Goal: Information Seeking & Learning: Learn about a topic

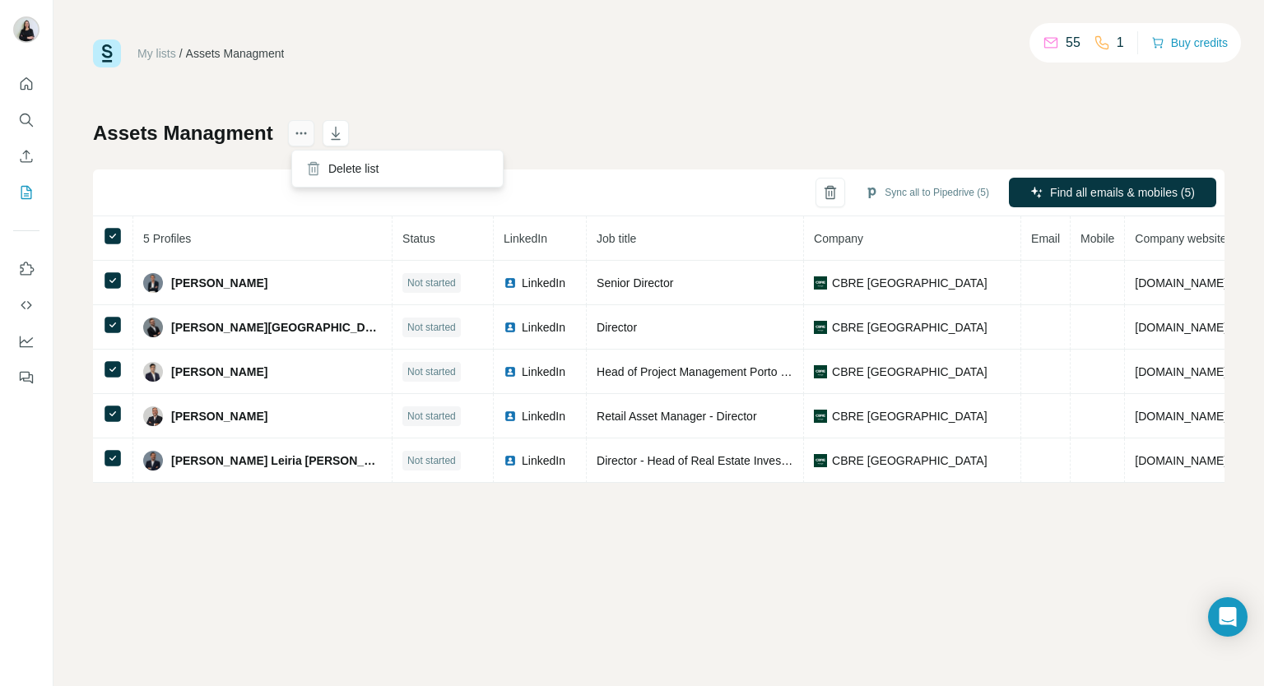
click at [303, 126] on icon "actions" at bounding box center [301, 133] width 16 height 16
click at [26, 192] on icon "My lists" at bounding box center [26, 192] width 16 height 16
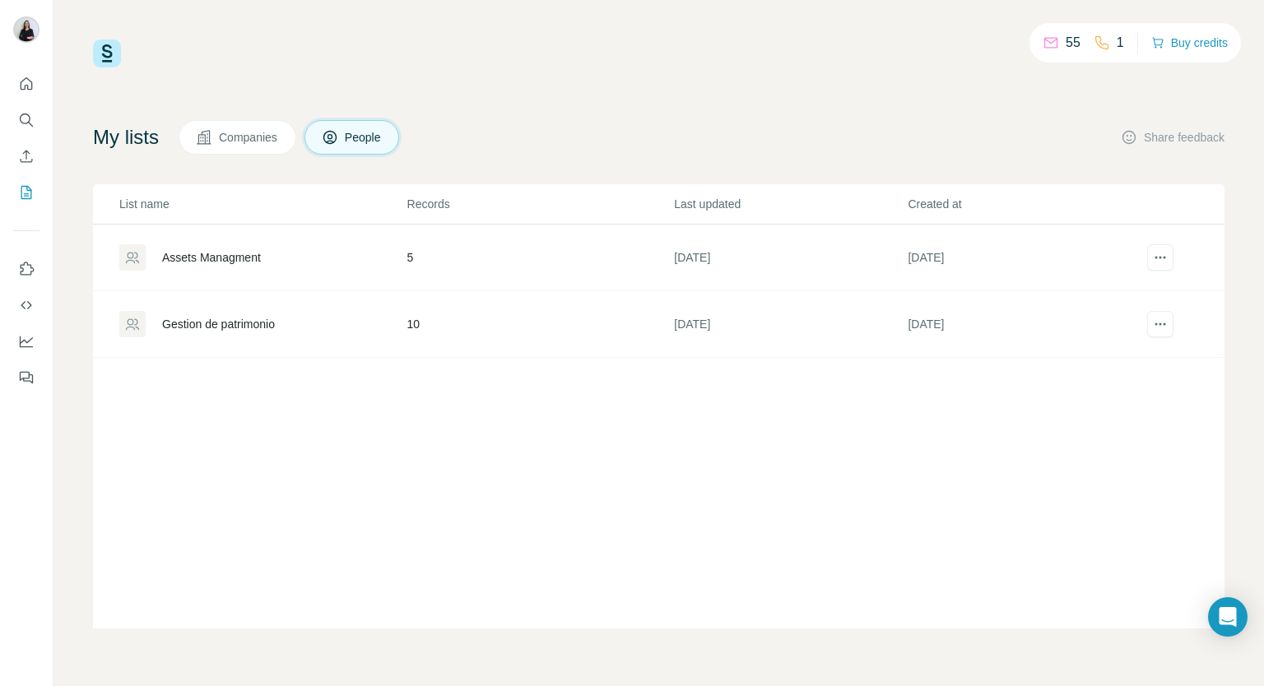
click at [226, 142] on span "Companies" at bounding box center [249, 137] width 60 height 16
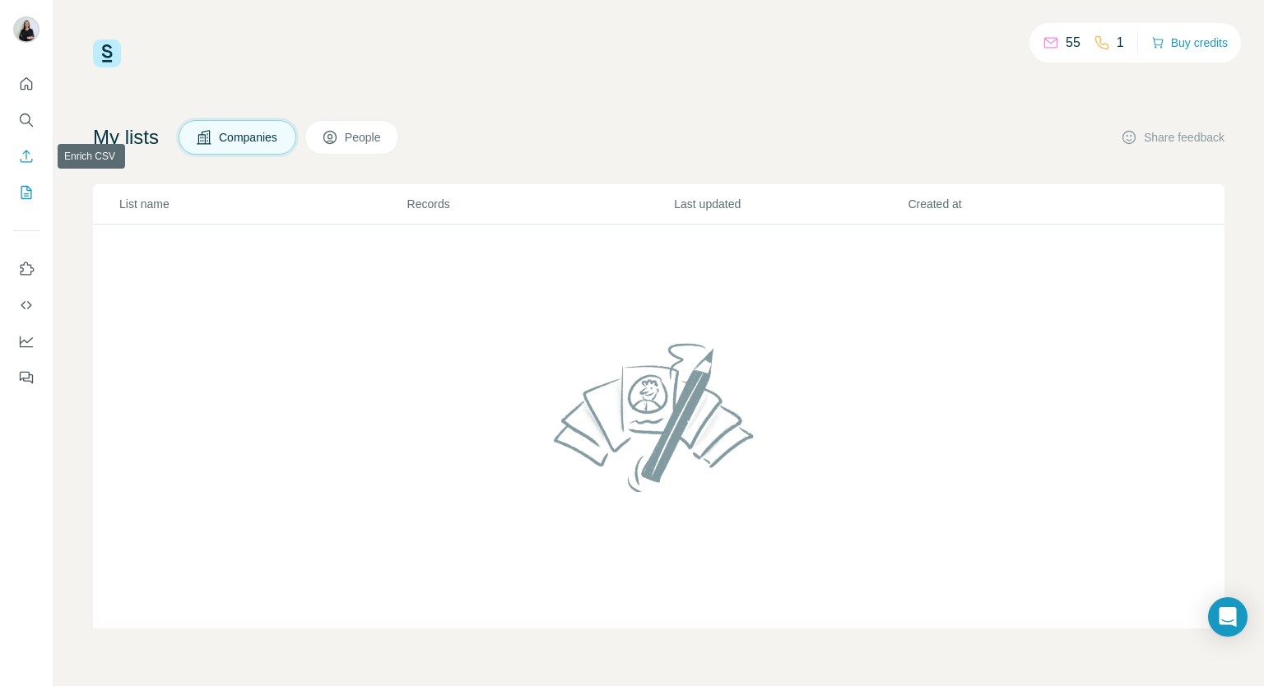
click at [26, 80] on icon "Quick start" at bounding box center [26, 84] width 16 height 16
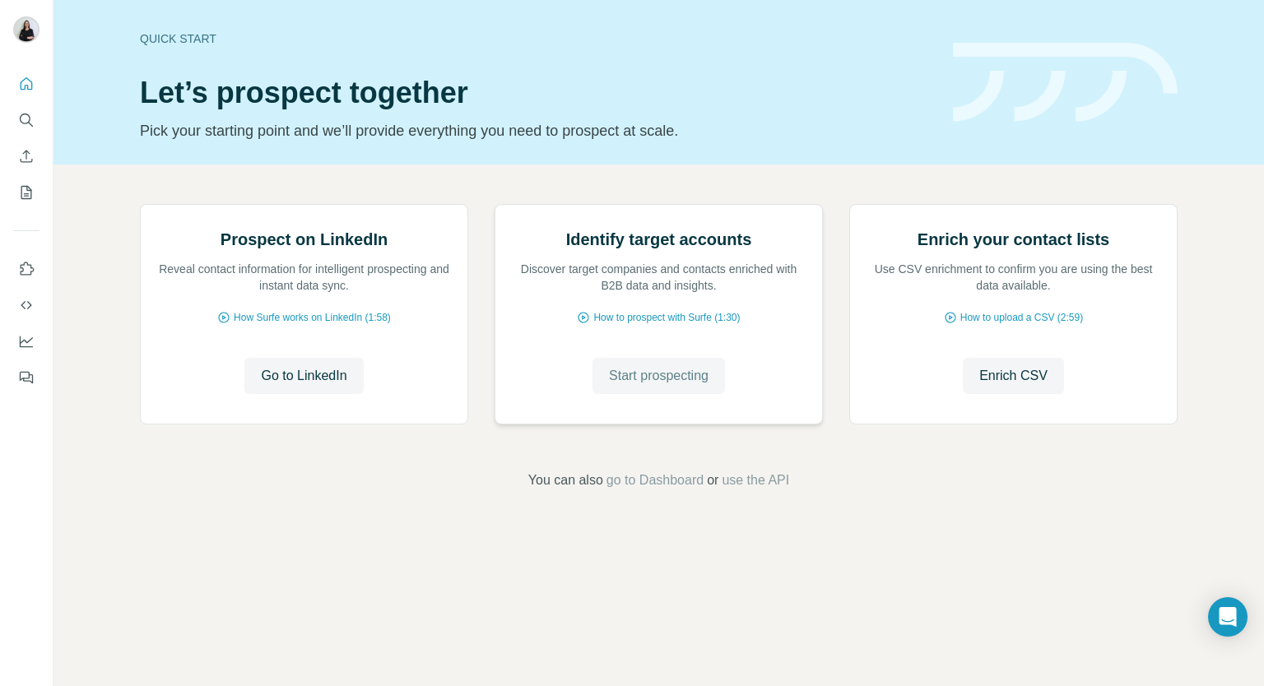
click at [654, 386] on span "Start prospecting" at bounding box center [659, 376] width 100 height 20
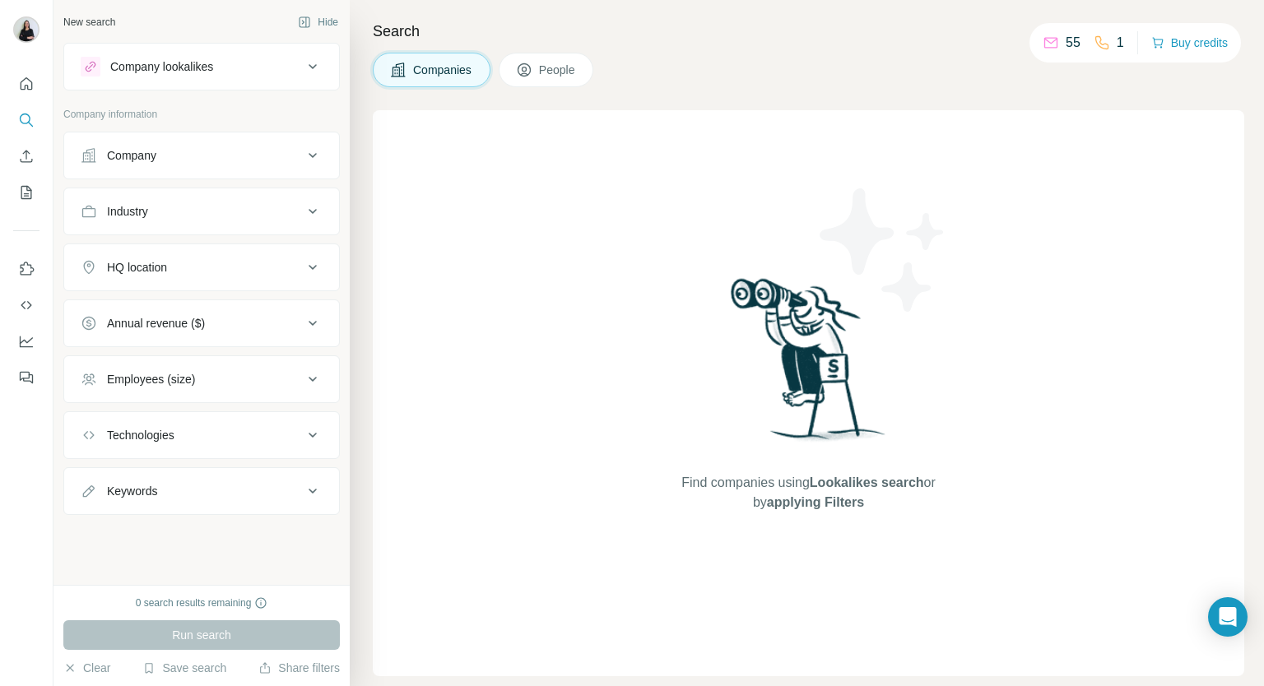
click at [523, 67] on icon at bounding box center [524, 70] width 16 height 16
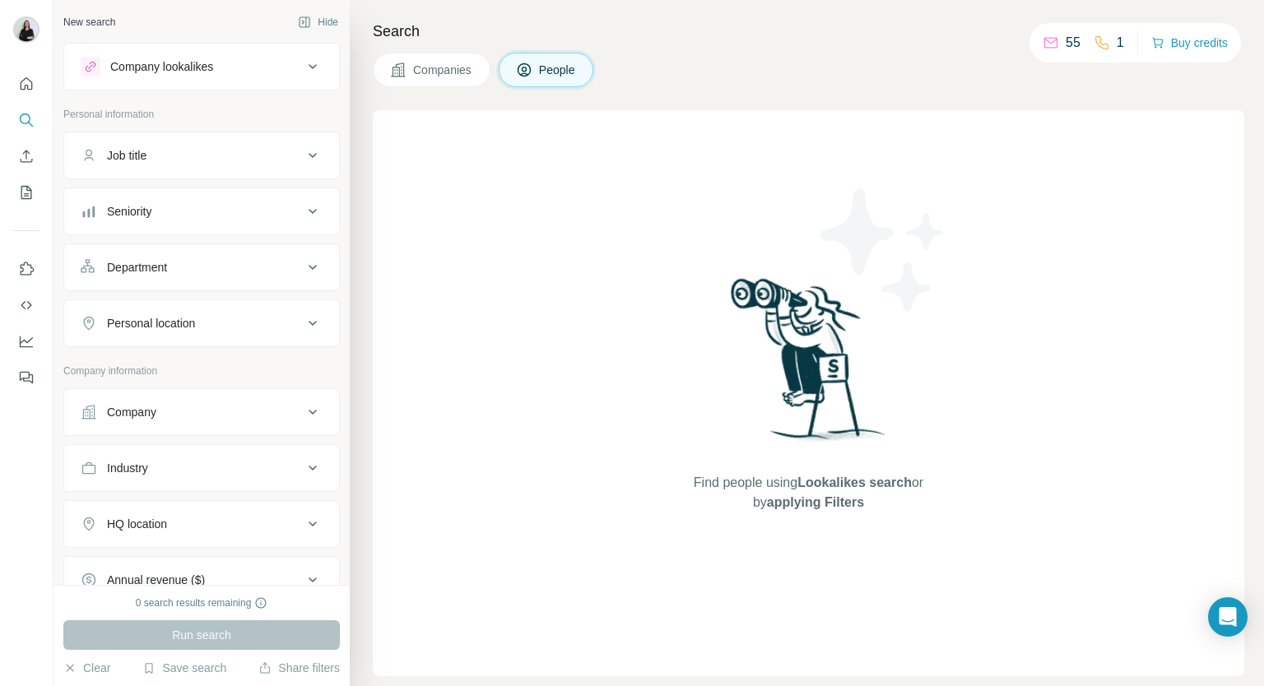
click at [132, 149] on div "Job title" at bounding box center [127, 155] width 40 height 16
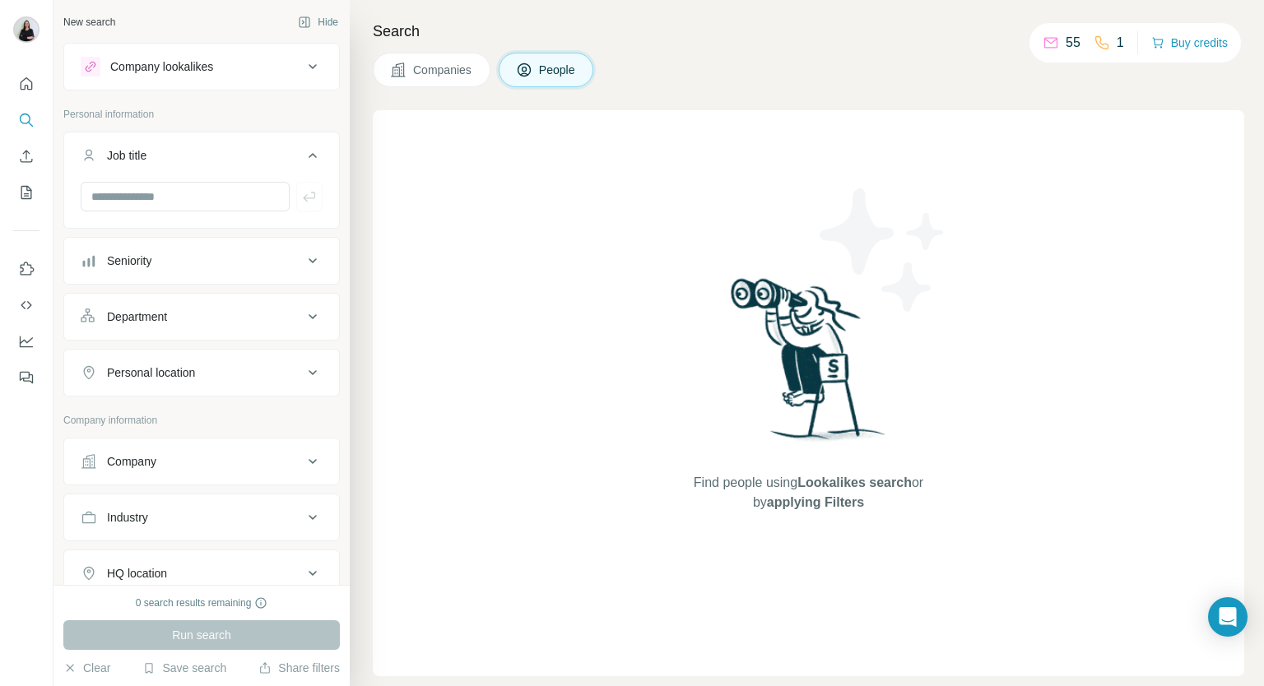
click at [303, 151] on icon at bounding box center [313, 156] width 20 height 20
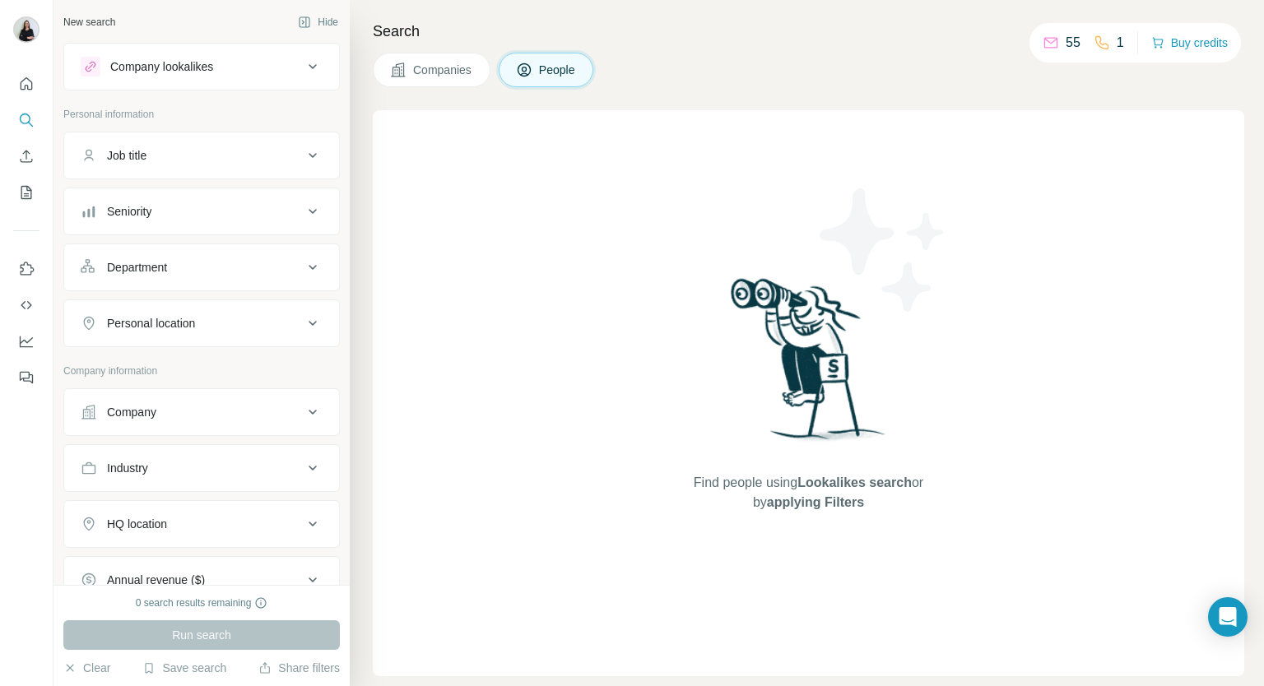
click at [175, 152] on div "Job title" at bounding box center [192, 155] width 222 height 16
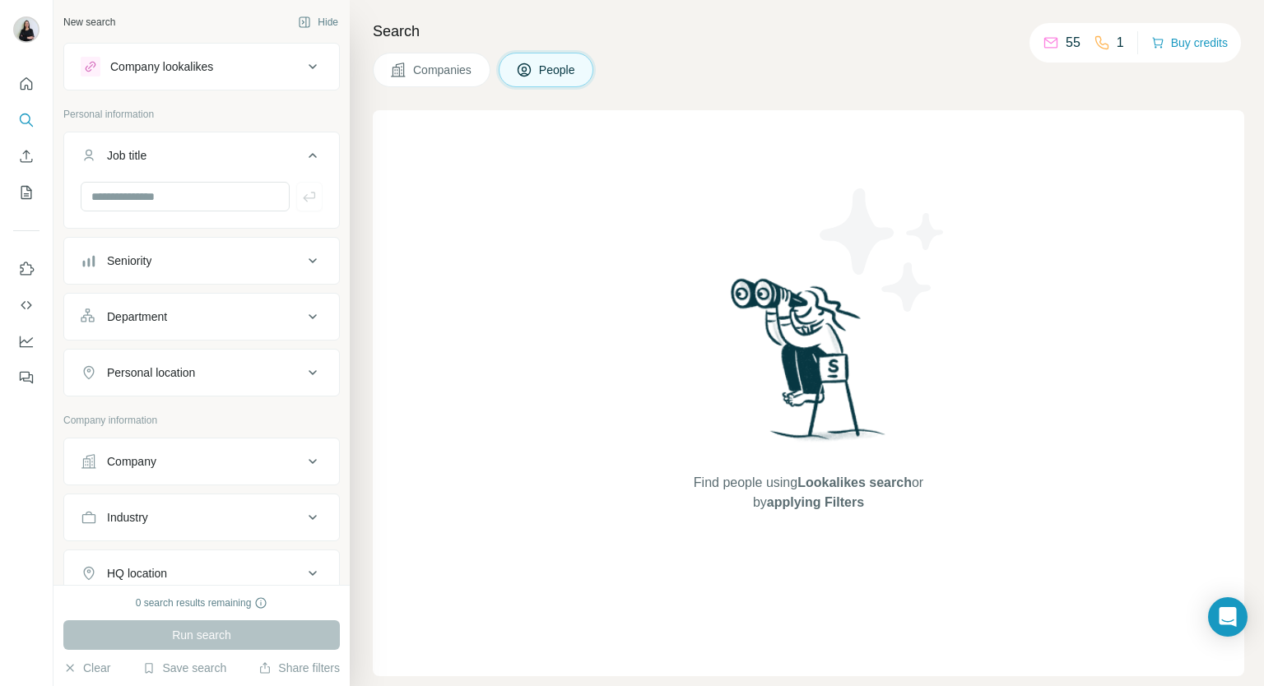
click at [202, 261] on div "Seniority" at bounding box center [192, 261] width 222 height 16
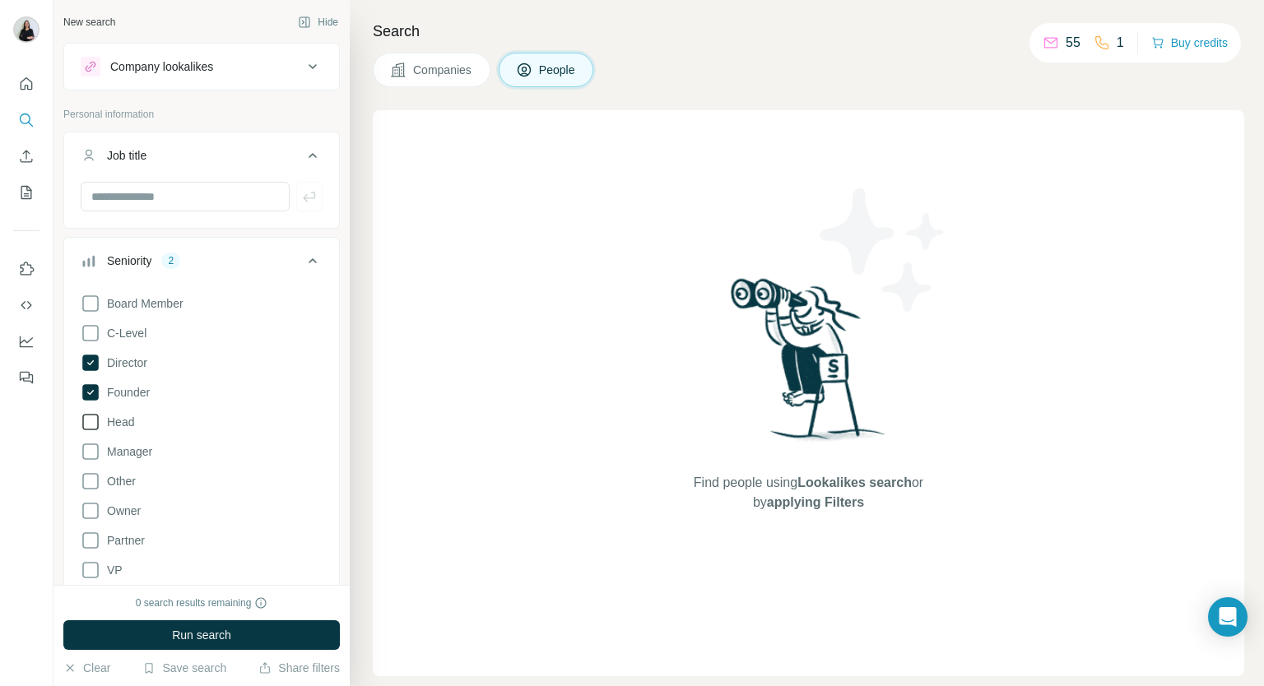
click at [121, 423] on span "Head" at bounding box center [117, 422] width 34 height 16
click at [120, 513] on span "Owner" at bounding box center [120, 511] width 40 height 16
click at [238, 195] on input "text" at bounding box center [185, 197] width 209 height 30
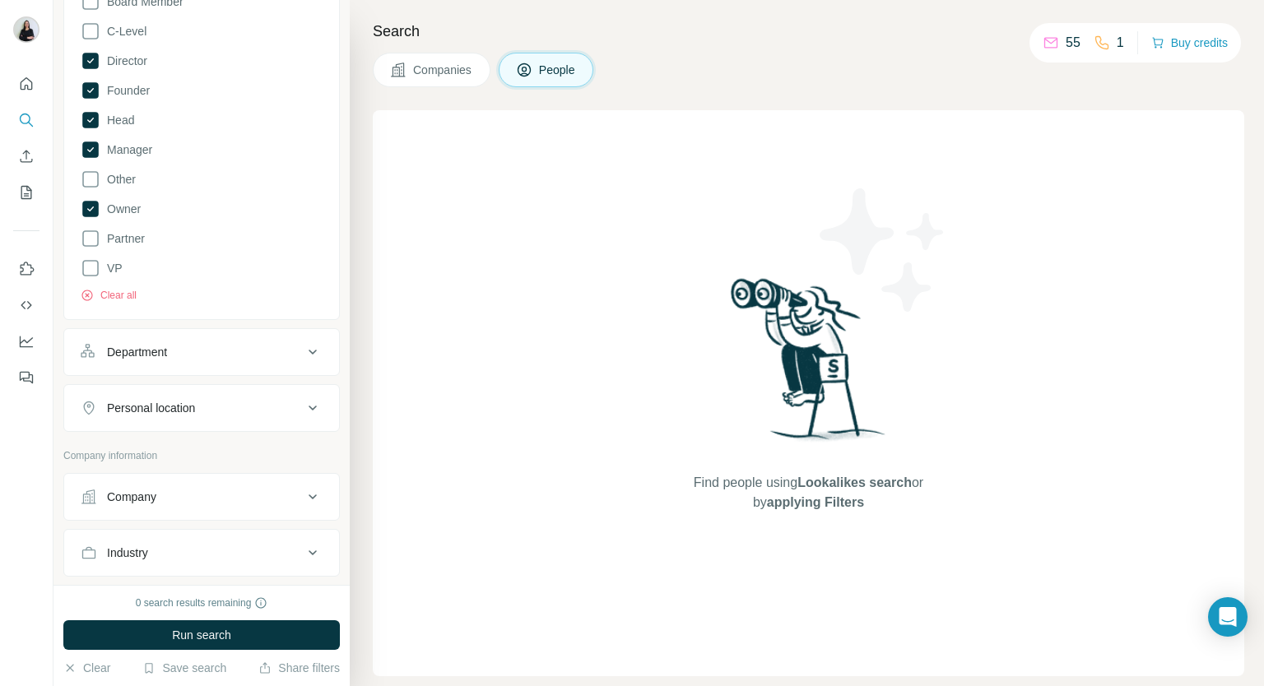
scroll to position [329, 0]
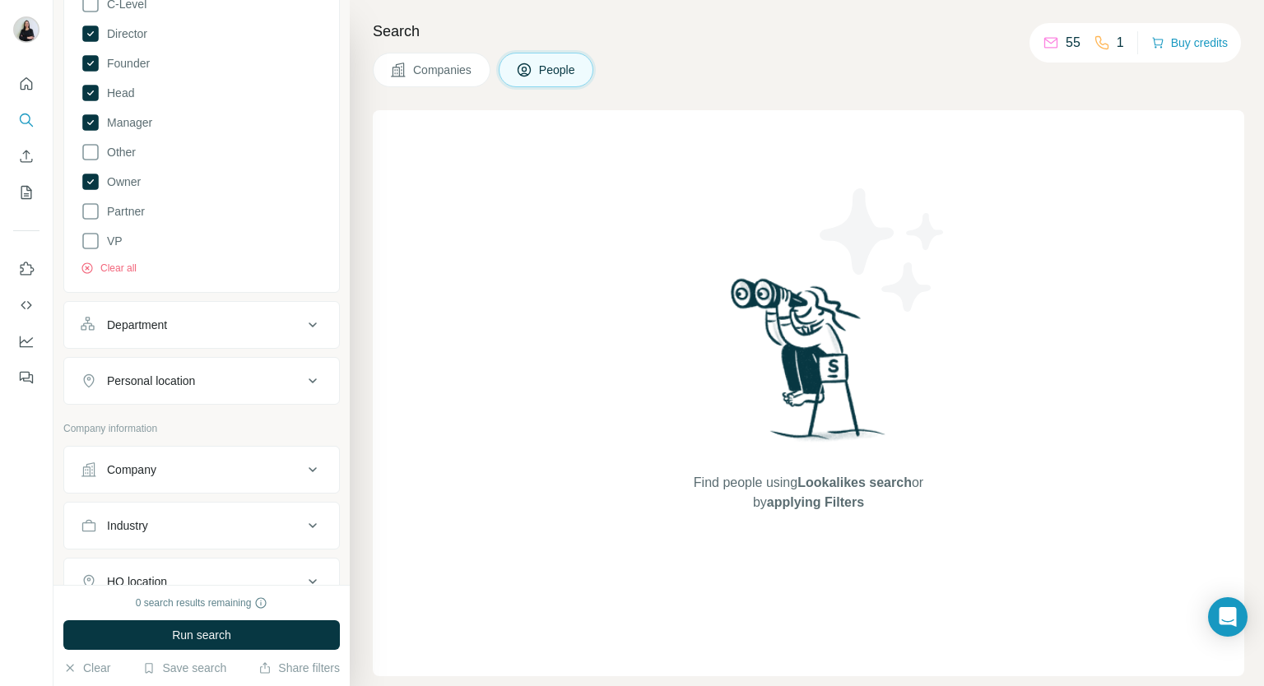
click at [133, 328] on div "Department" at bounding box center [137, 325] width 60 height 16
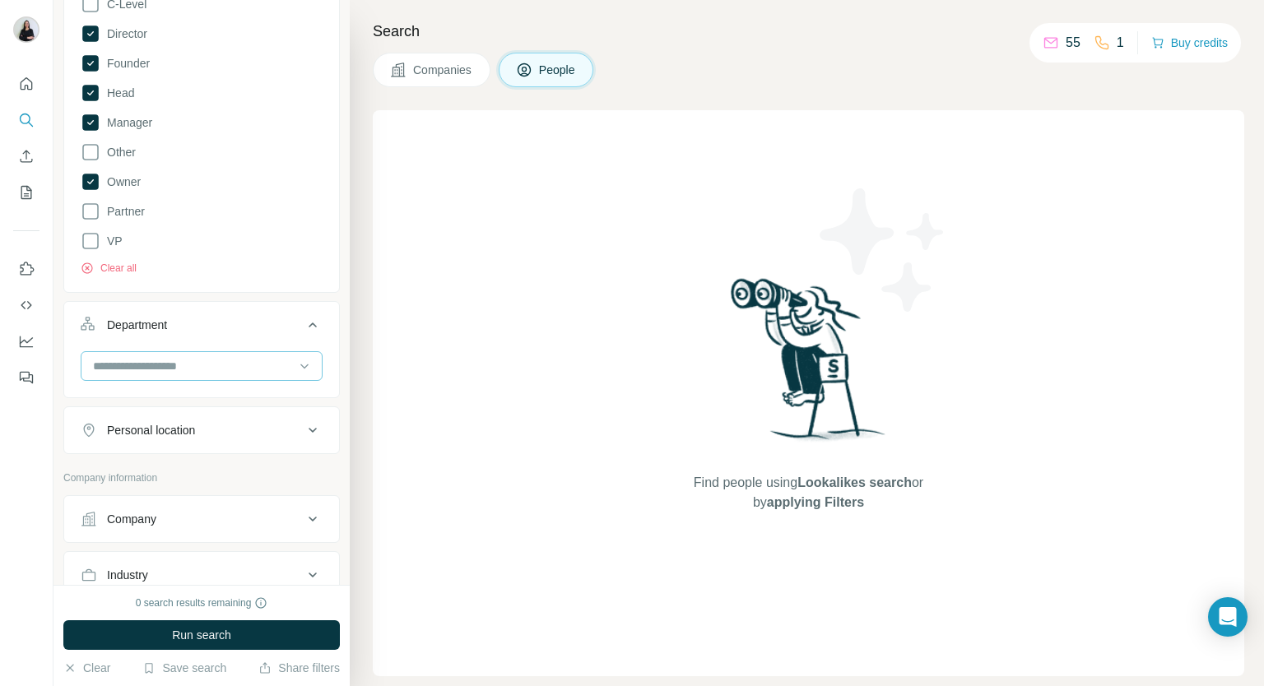
click at [194, 366] on input at bounding box center [192, 366] width 203 height 18
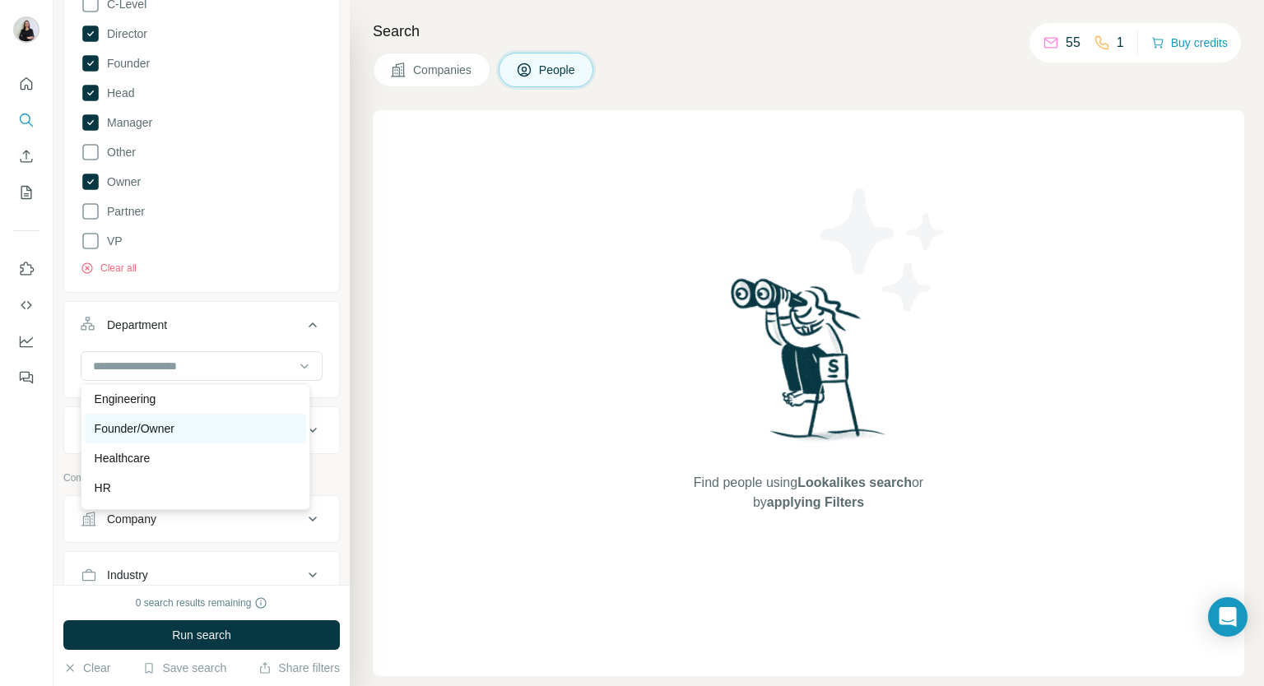
click at [158, 429] on p "Founder/Owner" at bounding box center [135, 429] width 80 height 16
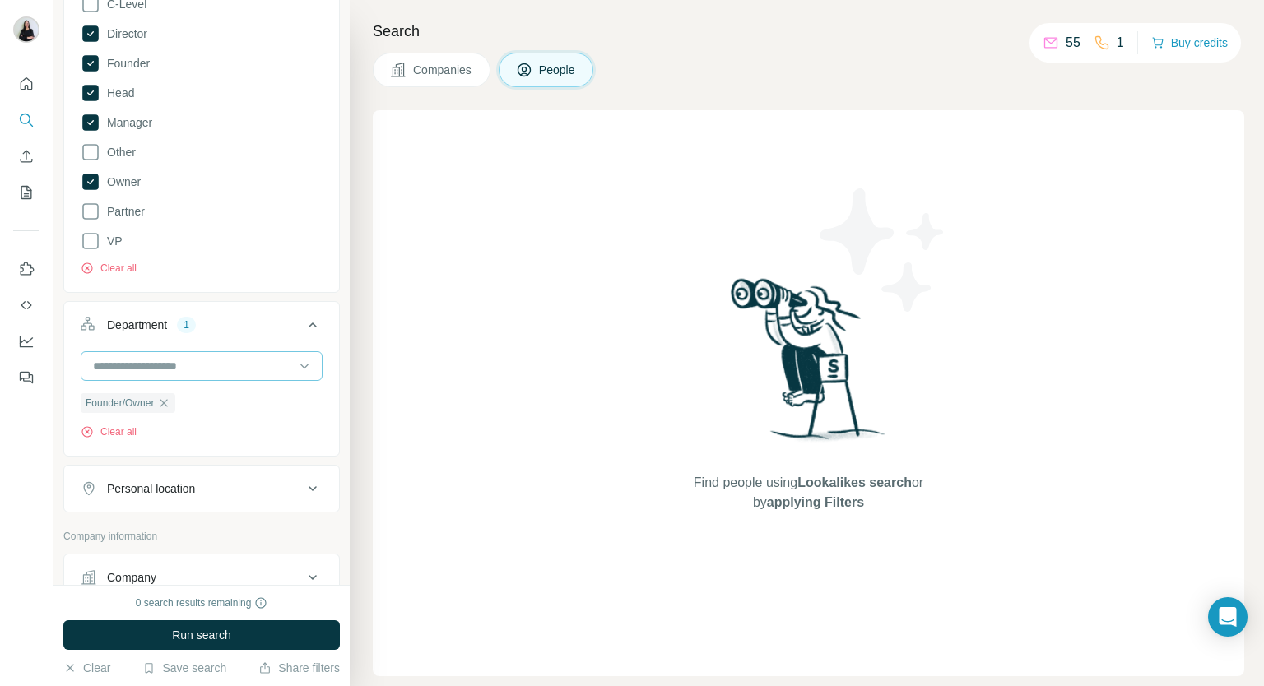
click at [179, 362] on input at bounding box center [192, 366] width 203 height 18
click at [188, 458] on div "Management" at bounding box center [196, 465] width 202 height 16
click at [381, 514] on div "Find people using Lookalikes search or by applying Filters" at bounding box center [809, 393] width 872 height 566
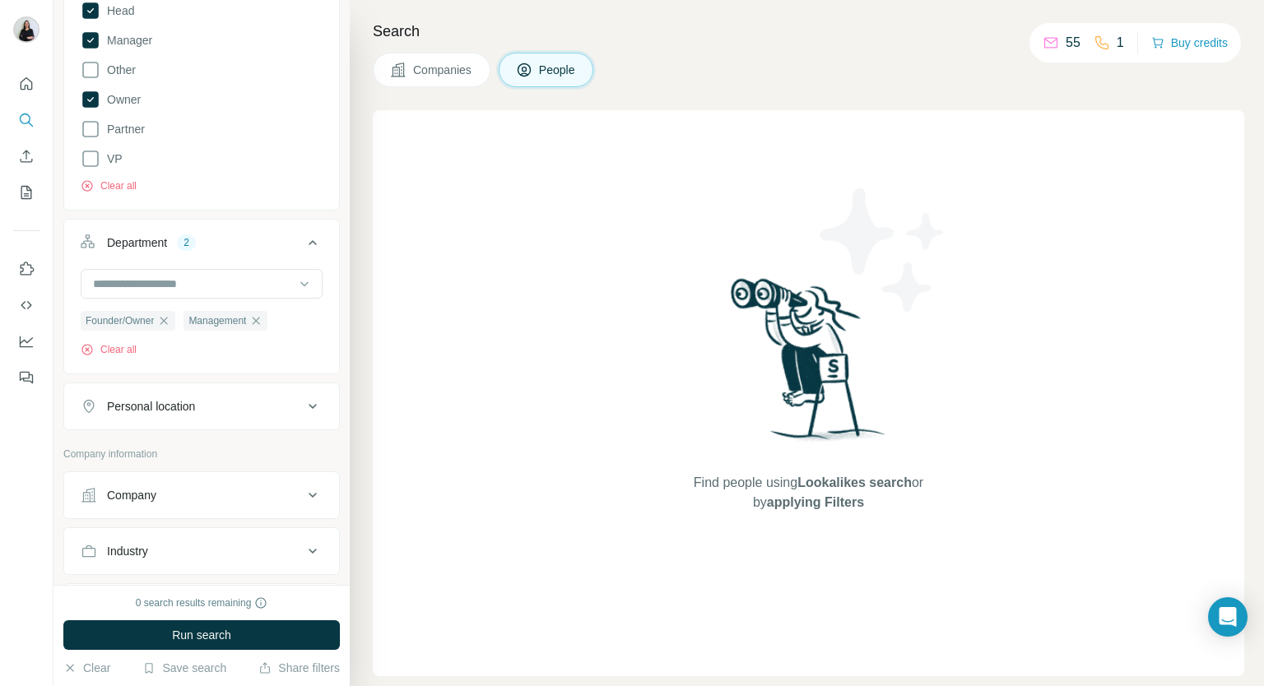
click at [165, 407] on div "Personal location" at bounding box center [151, 406] width 88 height 16
click at [132, 461] on div at bounding box center [202, 449] width 242 height 33
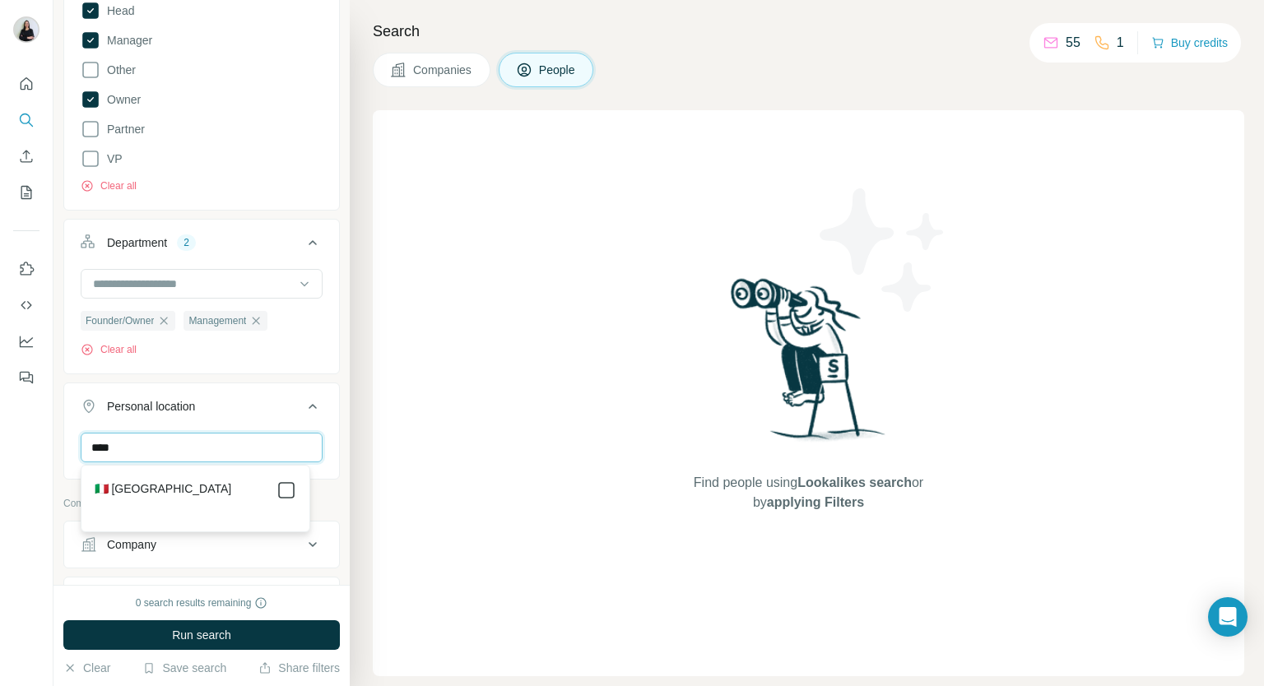
type input "****"
click at [295, 490] on div "🇮🇹 [GEOGRAPHIC_DATA]" at bounding box center [195, 498] width 221 height 59
click at [380, 477] on div "Find people using Lookalikes search or by applying Filters" at bounding box center [809, 393] width 872 height 566
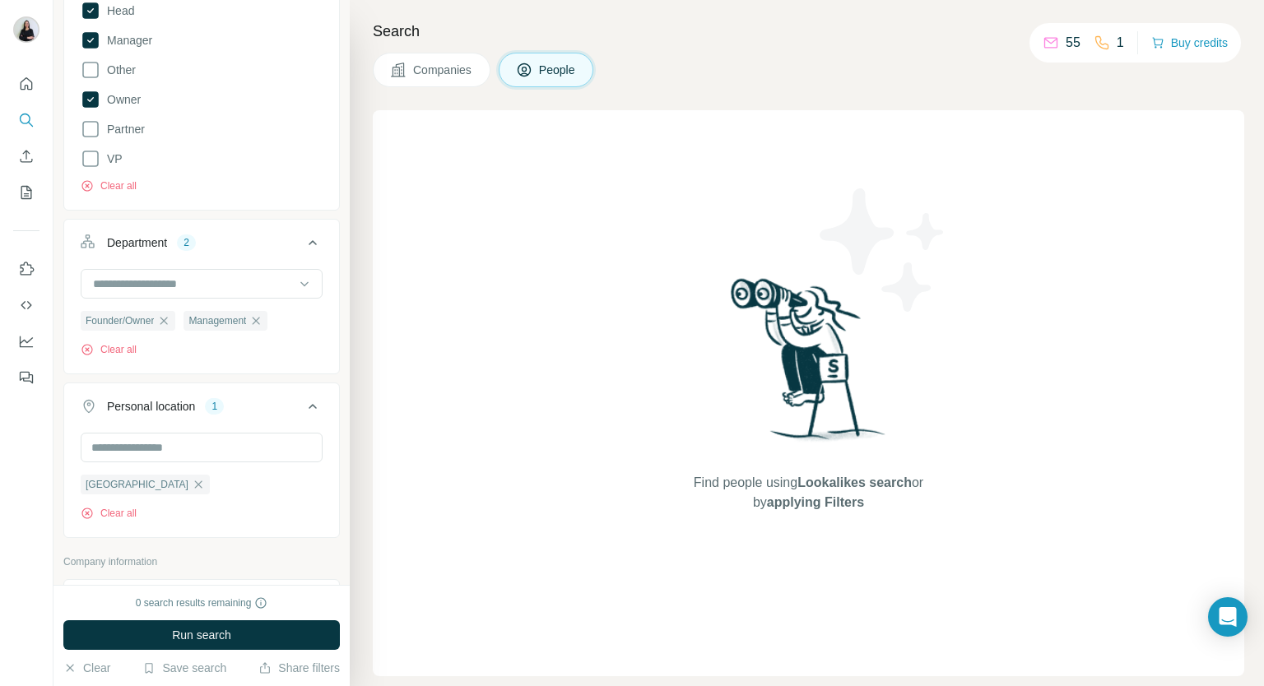
scroll to position [658, 0]
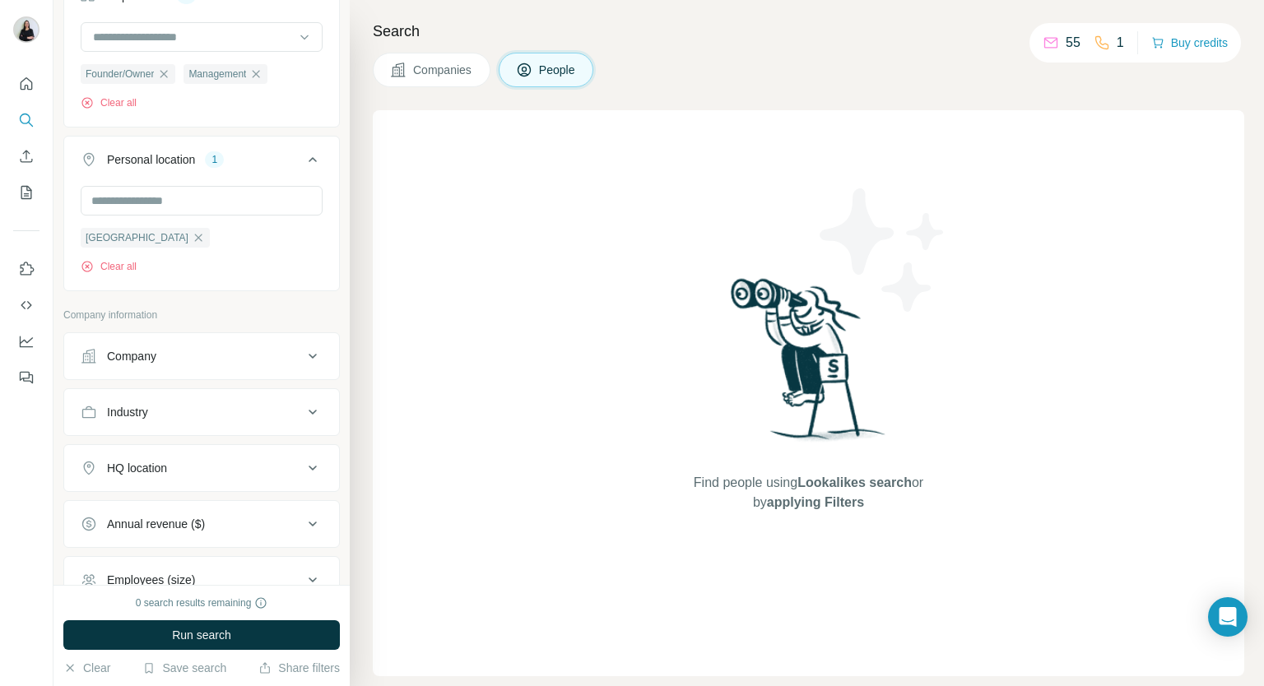
click at [155, 413] on div "Industry" at bounding box center [192, 412] width 222 height 16
click at [155, 452] on input at bounding box center [192, 453] width 203 height 18
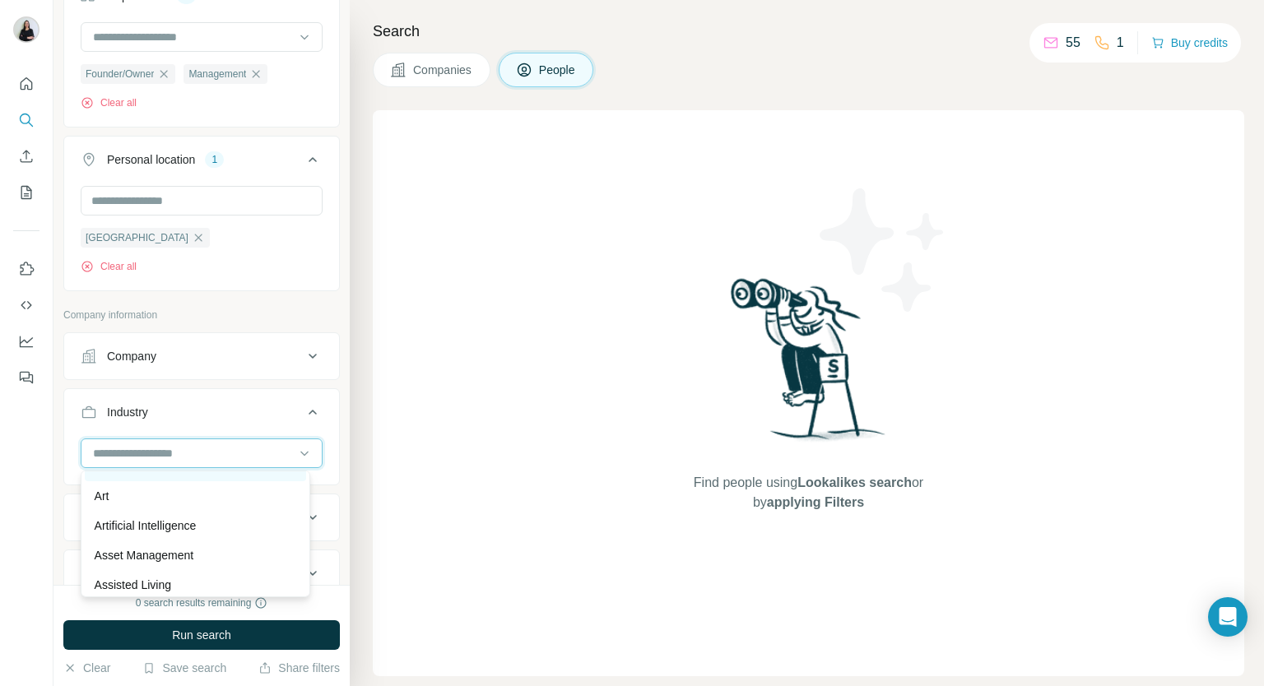
scroll to position [905, 0]
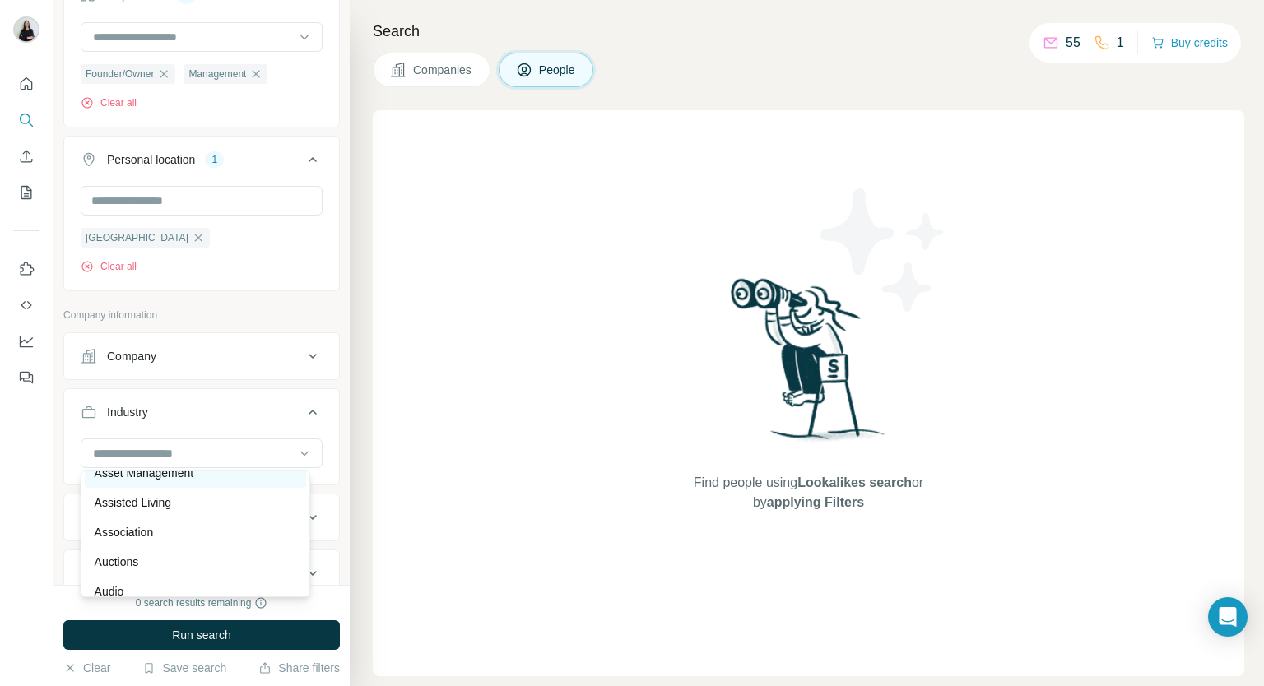
click at [164, 481] on p "Asset Management" at bounding box center [145, 473] width 100 height 16
click at [461, 548] on div "Find people using Lookalikes search or by applying Filters" at bounding box center [809, 393] width 872 height 566
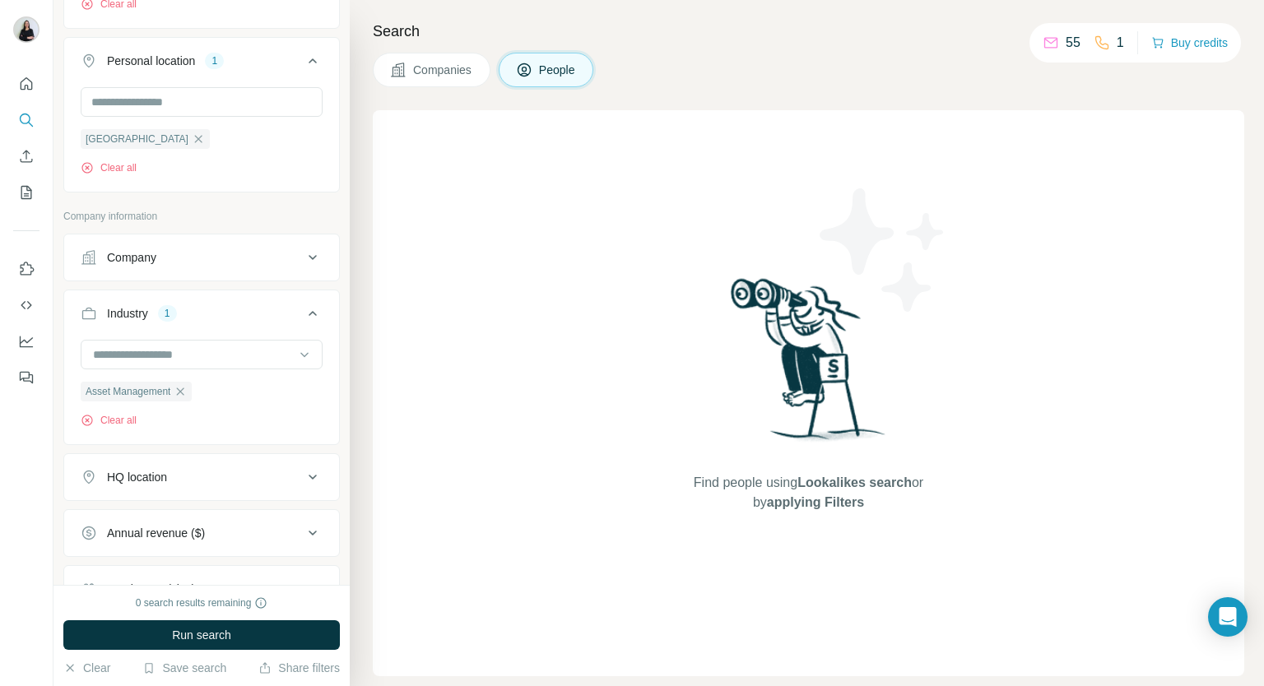
scroll to position [823, 0]
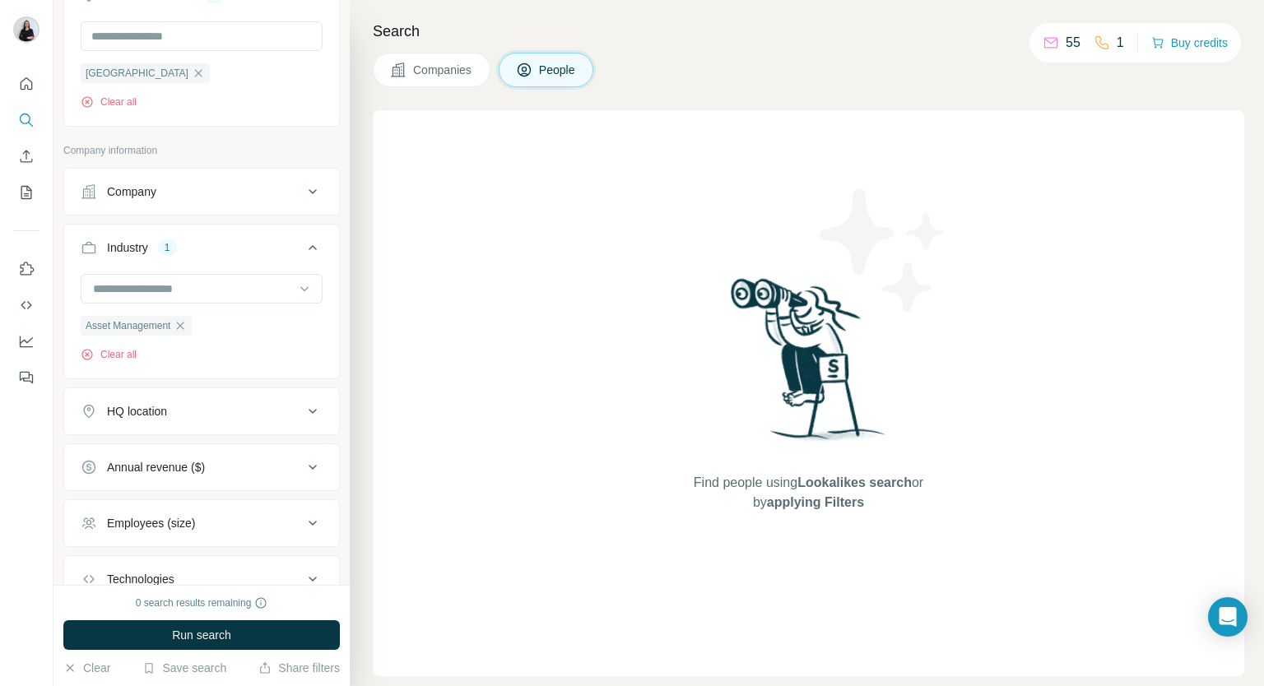
click at [142, 415] on div "HQ location" at bounding box center [137, 411] width 60 height 16
click at [156, 449] on input "text" at bounding box center [202, 453] width 242 height 30
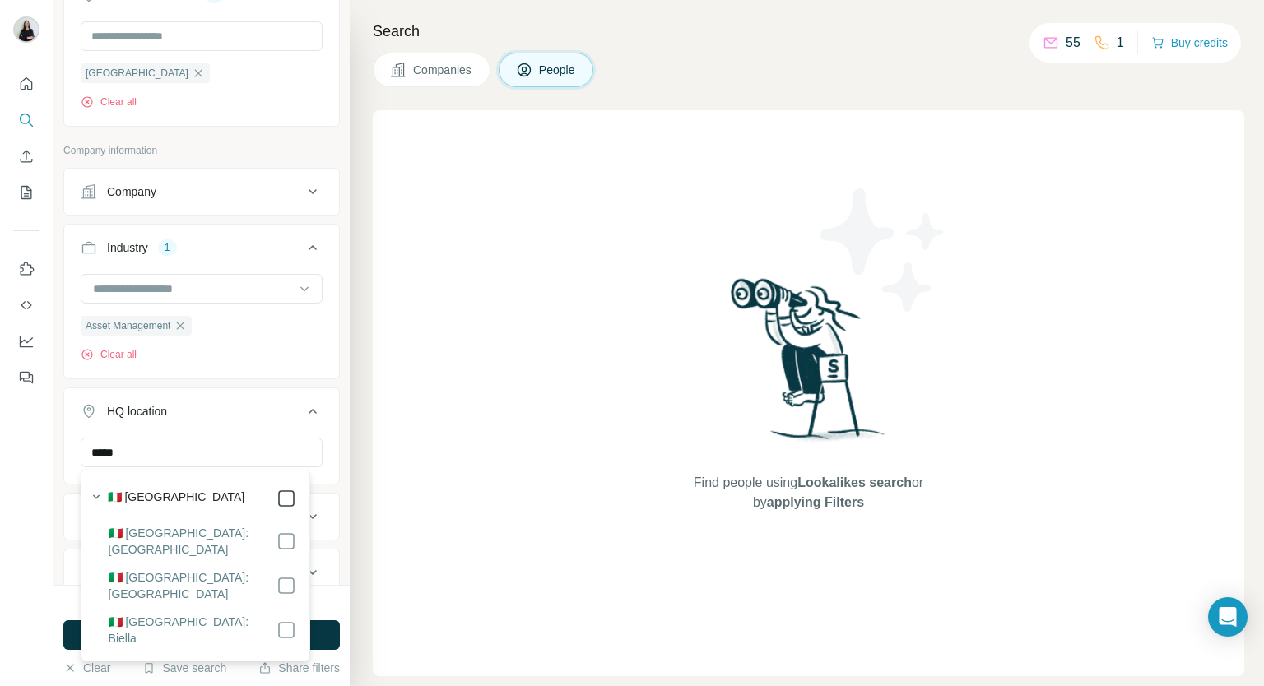
type input "*****"
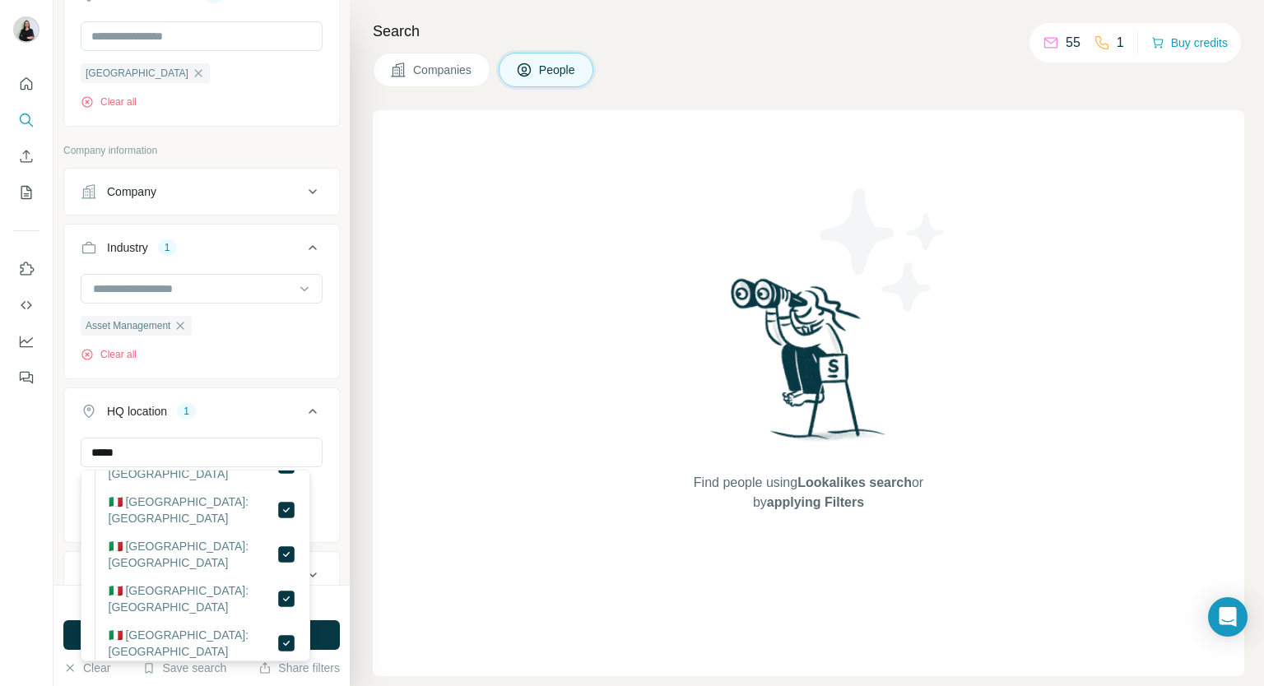
scroll to position [1811, 0]
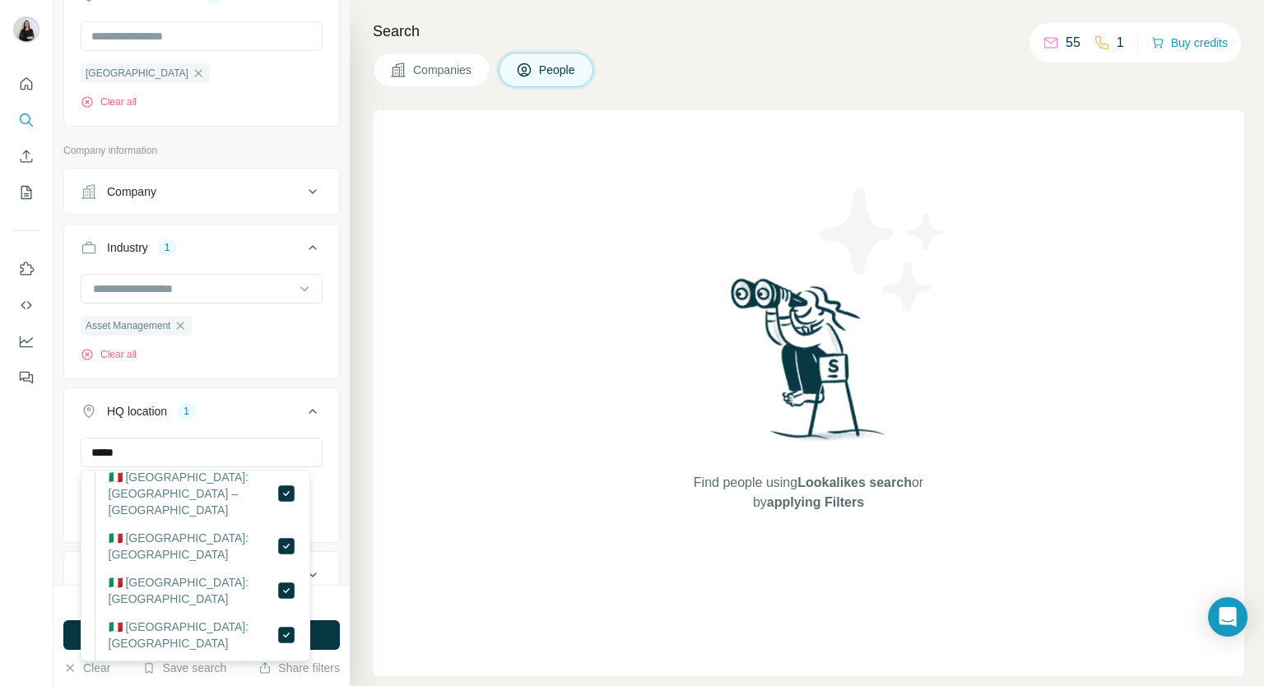
drag, startPoint x: 391, startPoint y: 518, endPoint x: 379, endPoint y: 515, distance: 12.6
click at [391, 517] on div "Find people using Lookalikes search or by applying Filters" at bounding box center [809, 393] width 872 height 566
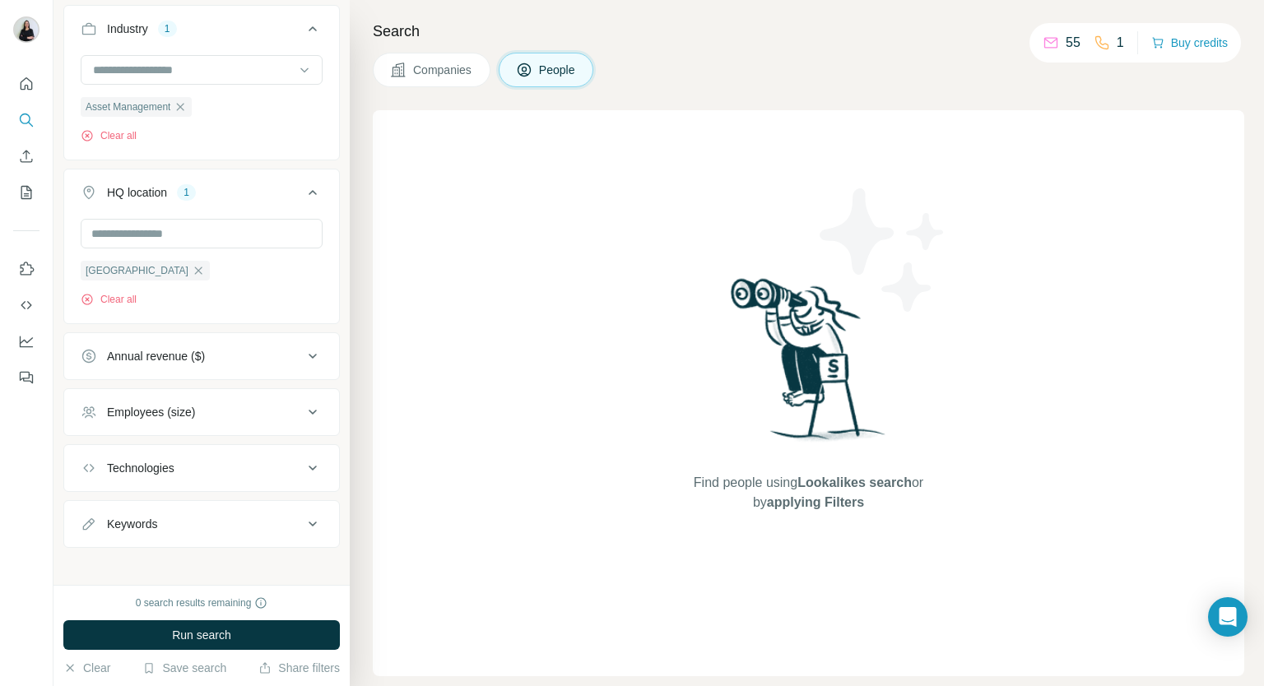
scroll to position [1049, 0]
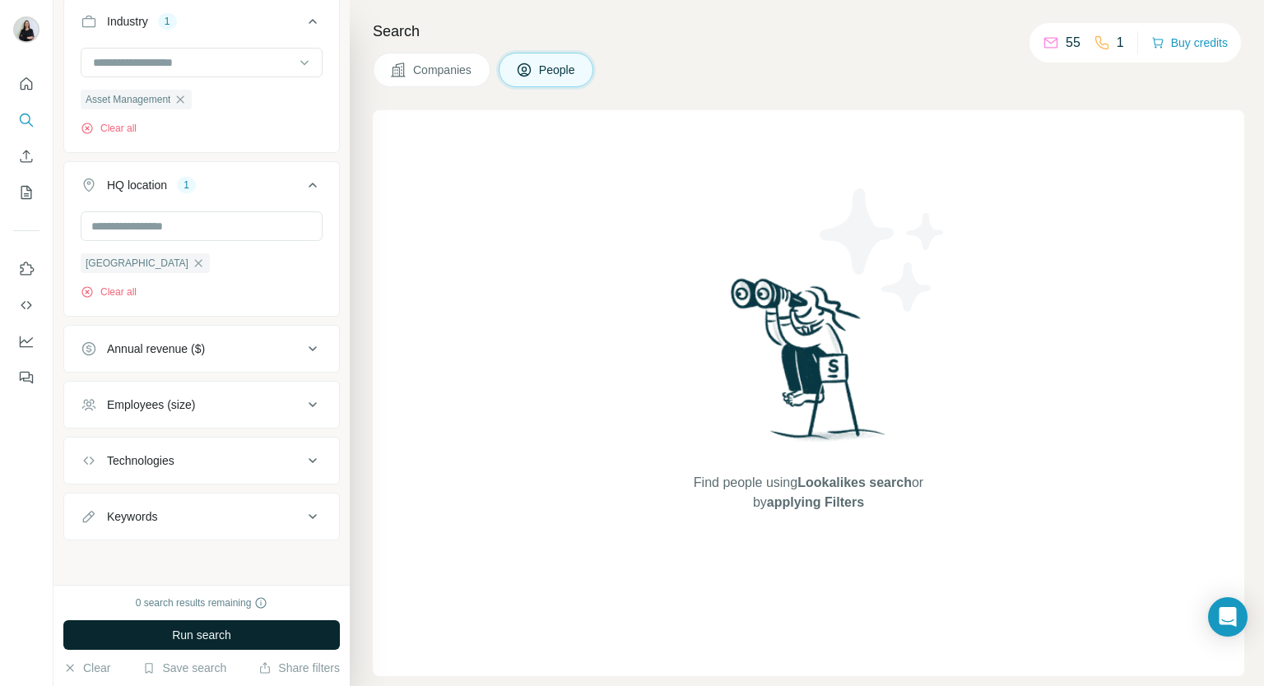
click at [221, 636] on span "Run search" at bounding box center [201, 635] width 59 height 16
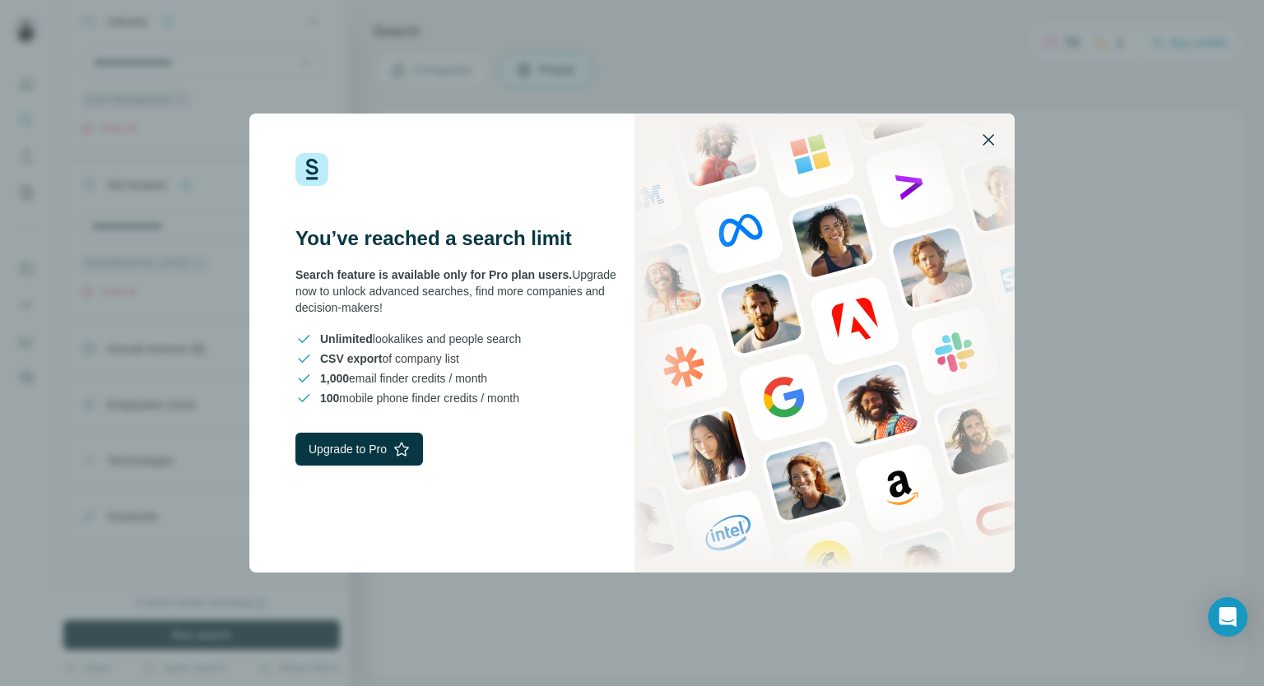
drag, startPoint x: 991, startPoint y: 141, endPoint x: 991, endPoint y: 127, distance: 14.0
click at [991, 139] on icon "button" at bounding box center [989, 140] width 20 height 20
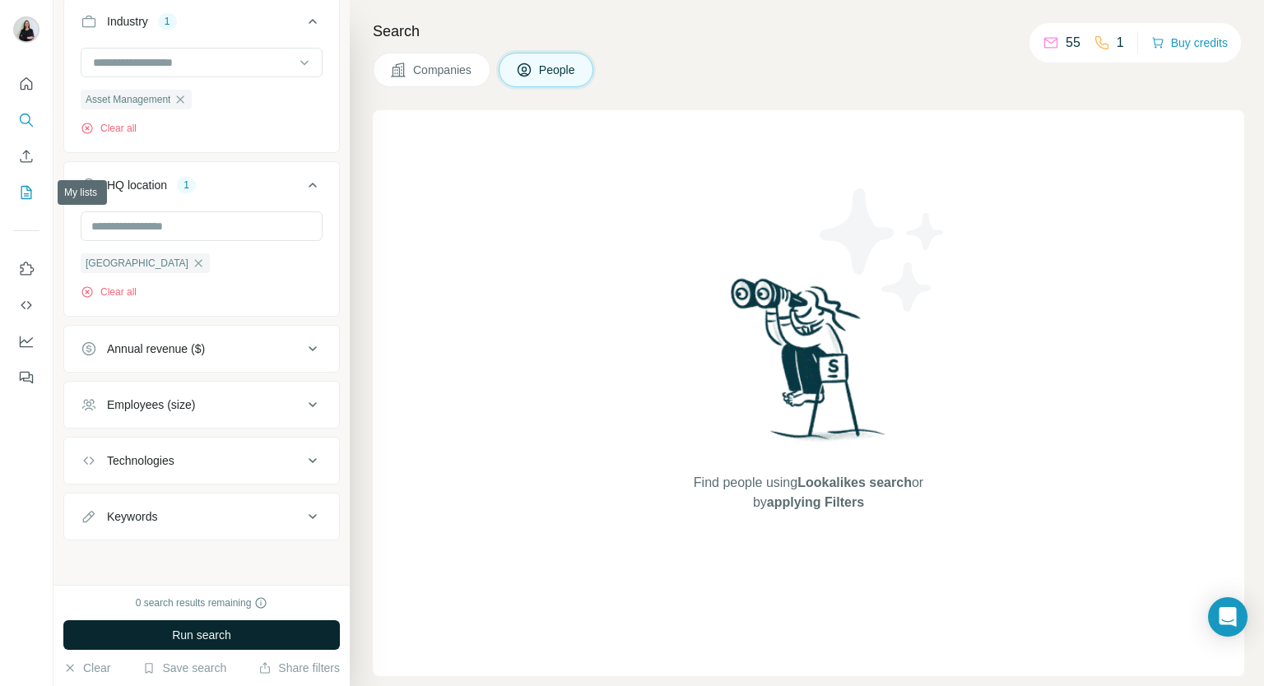
click at [25, 193] on icon "My lists" at bounding box center [28, 191] width 8 height 11
click at [21, 198] on icon "My lists" at bounding box center [26, 192] width 11 height 13
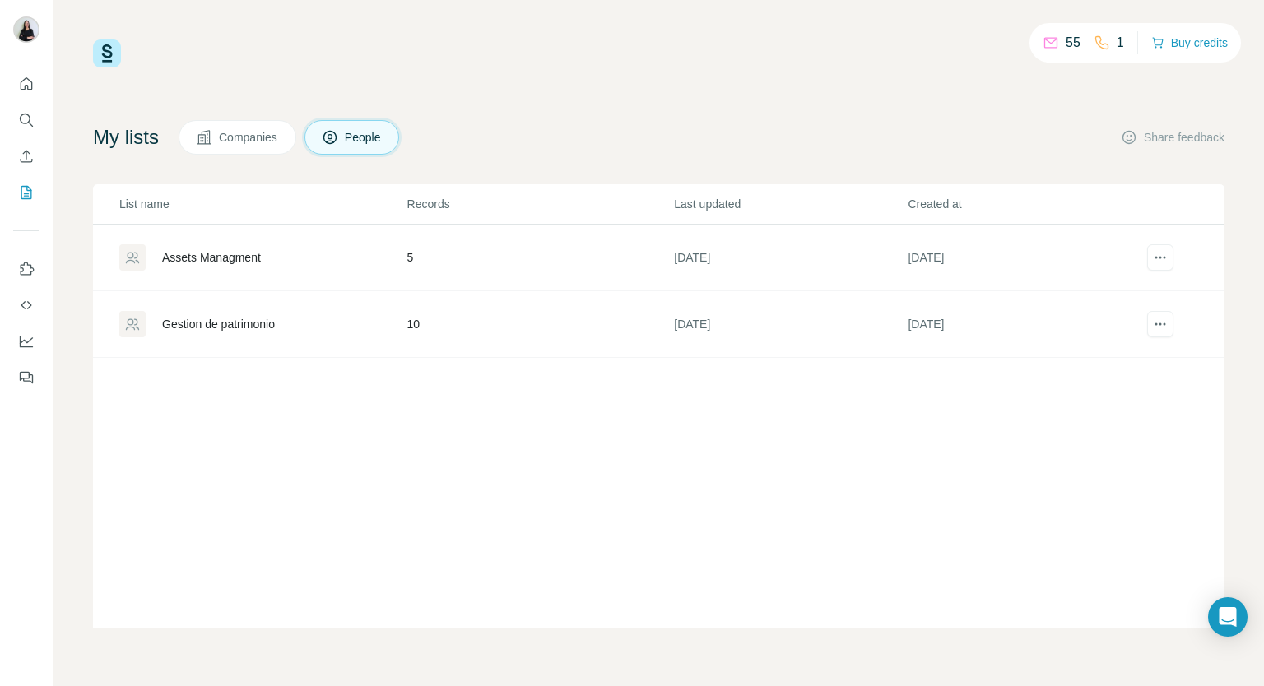
click at [245, 249] on div "Assets Managment" at bounding box center [211, 257] width 99 height 16
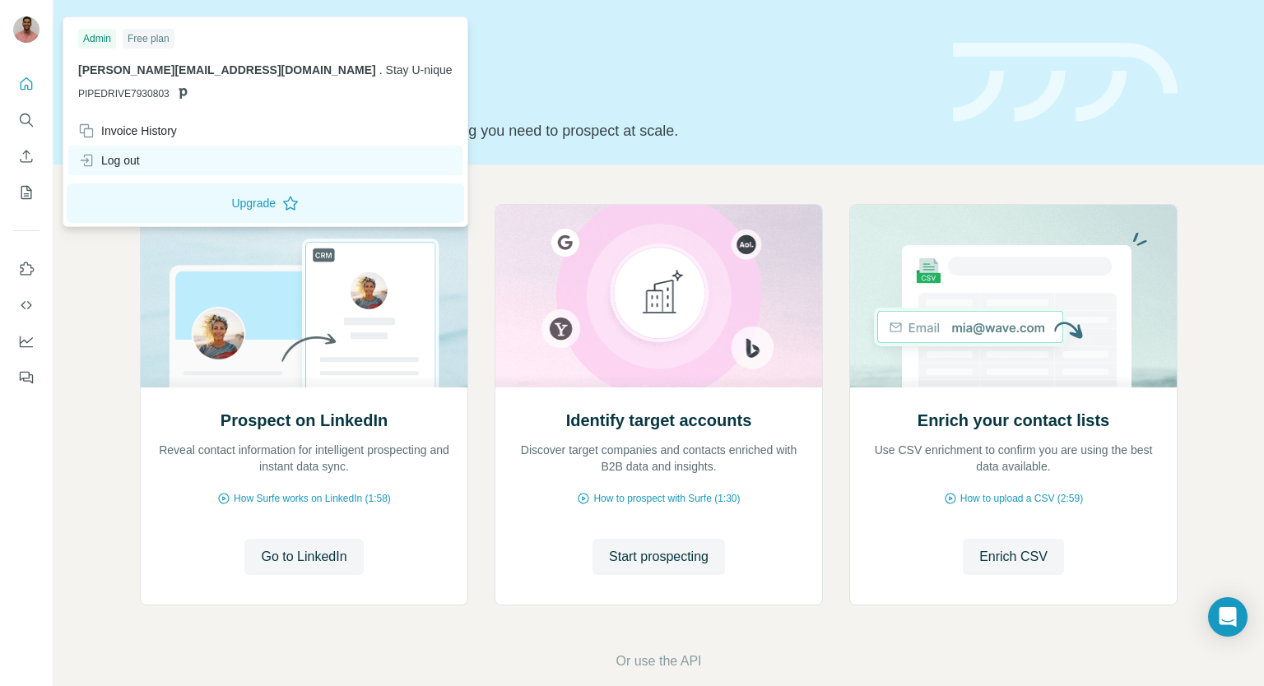
click at [116, 160] on div "Log out" at bounding box center [109, 160] width 62 height 16
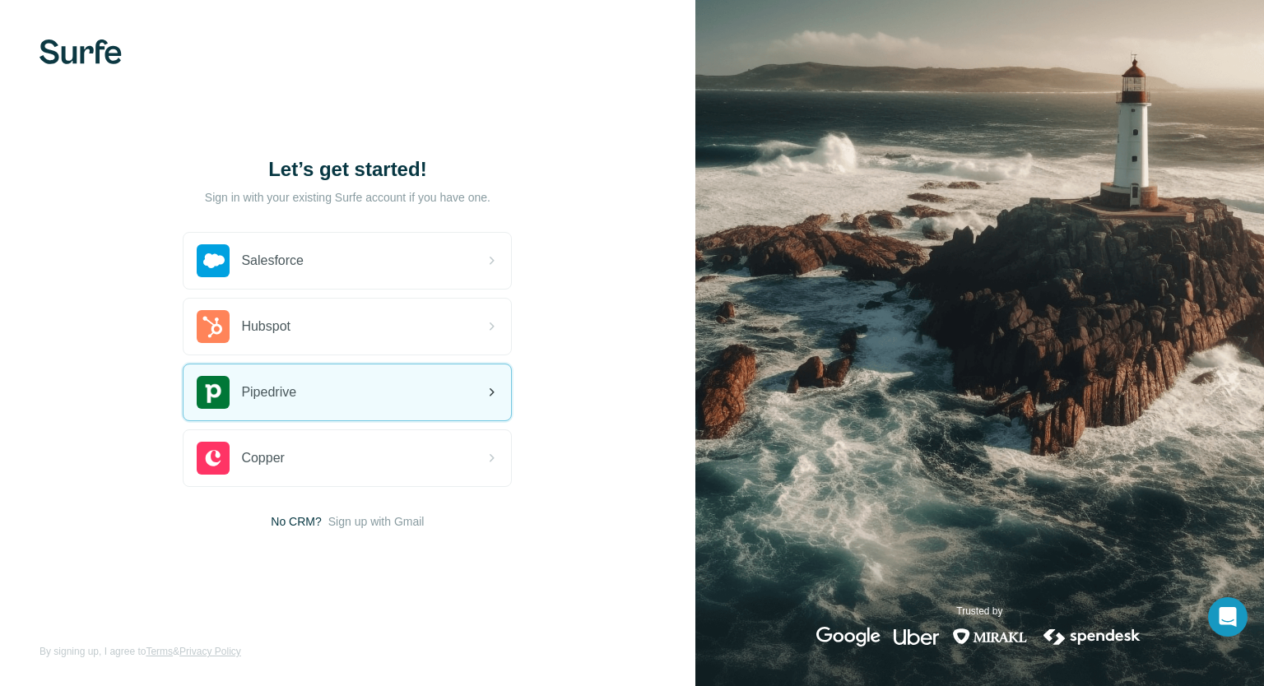
click at [333, 374] on div "Pipedrive" at bounding box center [348, 393] width 328 height 56
